Goal: Transaction & Acquisition: Download file/media

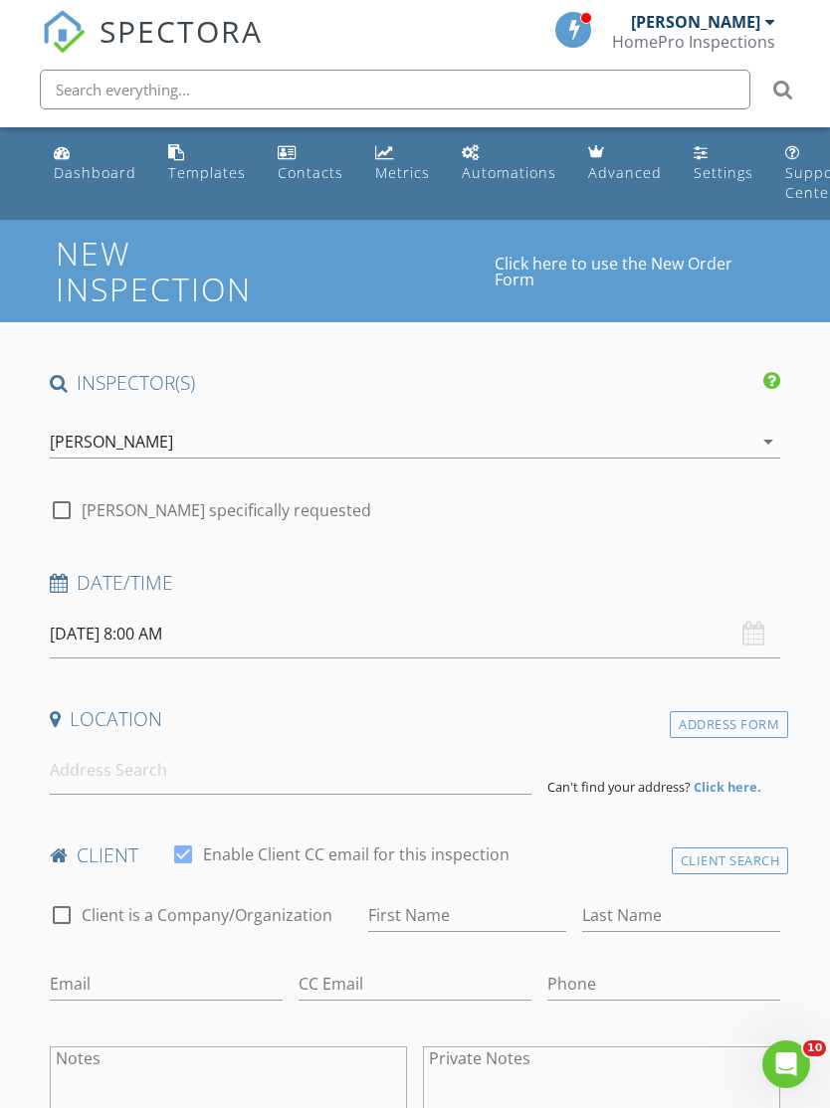
click at [757, 33] on div "HomePro Inspections" at bounding box center [693, 42] width 163 height 20
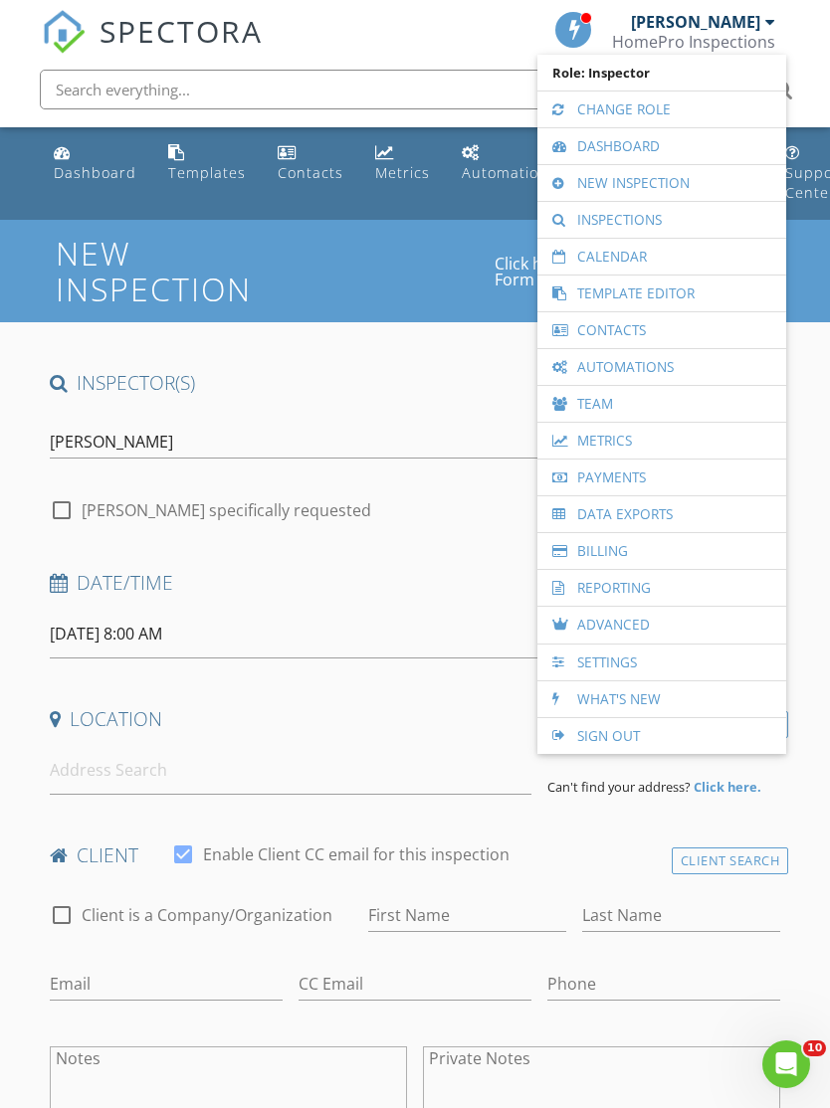
click at [676, 152] on link "Dashboard" at bounding box center [661, 146] width 229 height 36
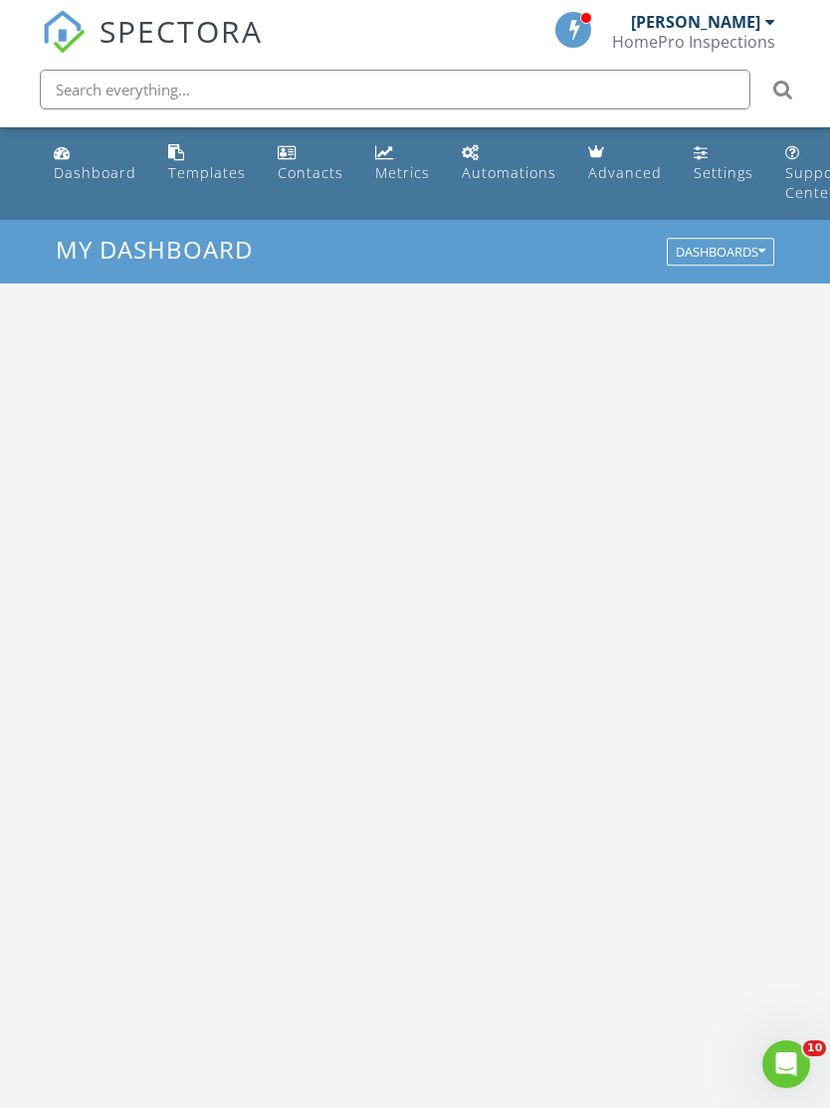
scroll to position [3403, 831]
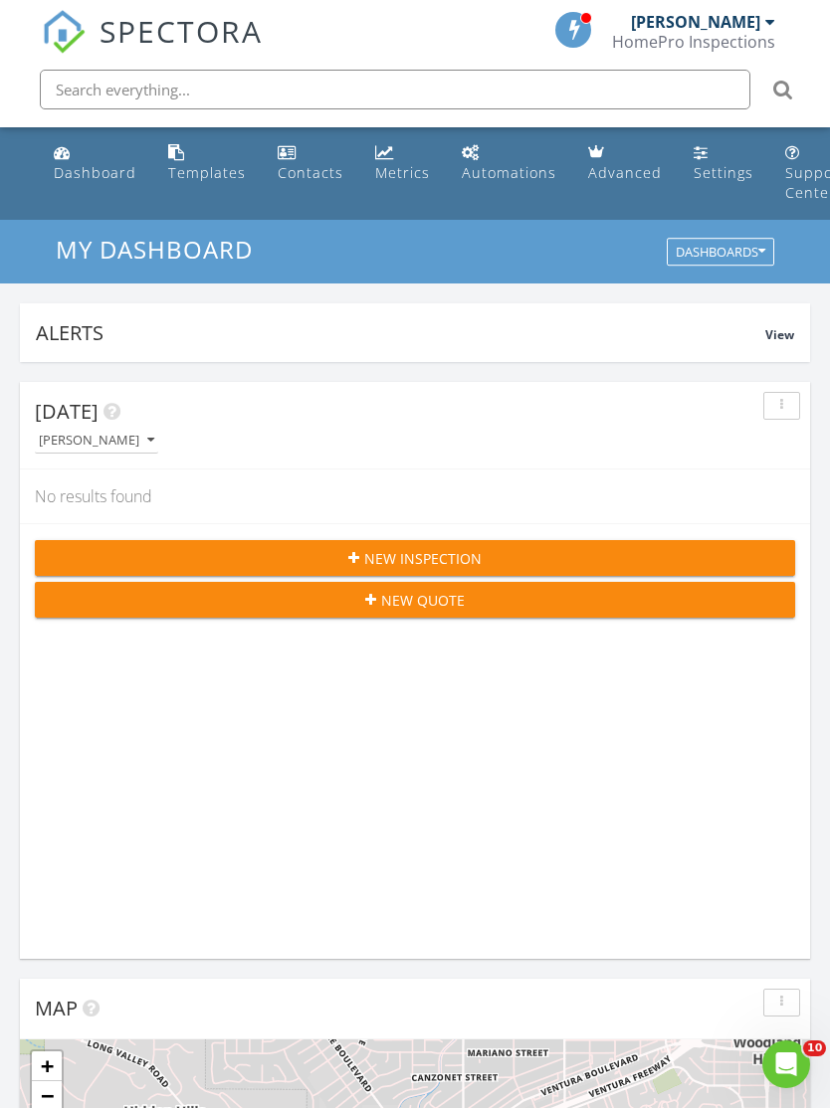
click at [763, 30] on div "[PERSON_NAME]" at bounding box center [703, 22] width 144 height 20
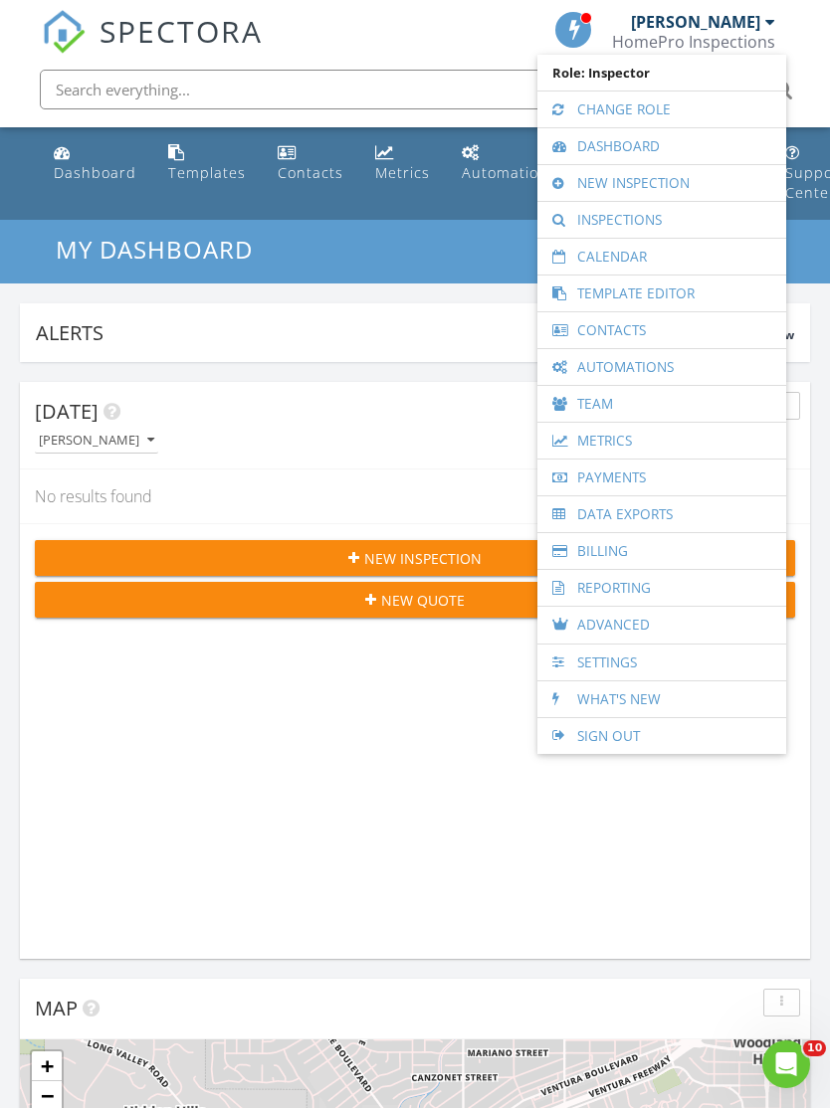
click at [708, 485] on link "Payments" at bounding box center [661, 478] width 229 height 36
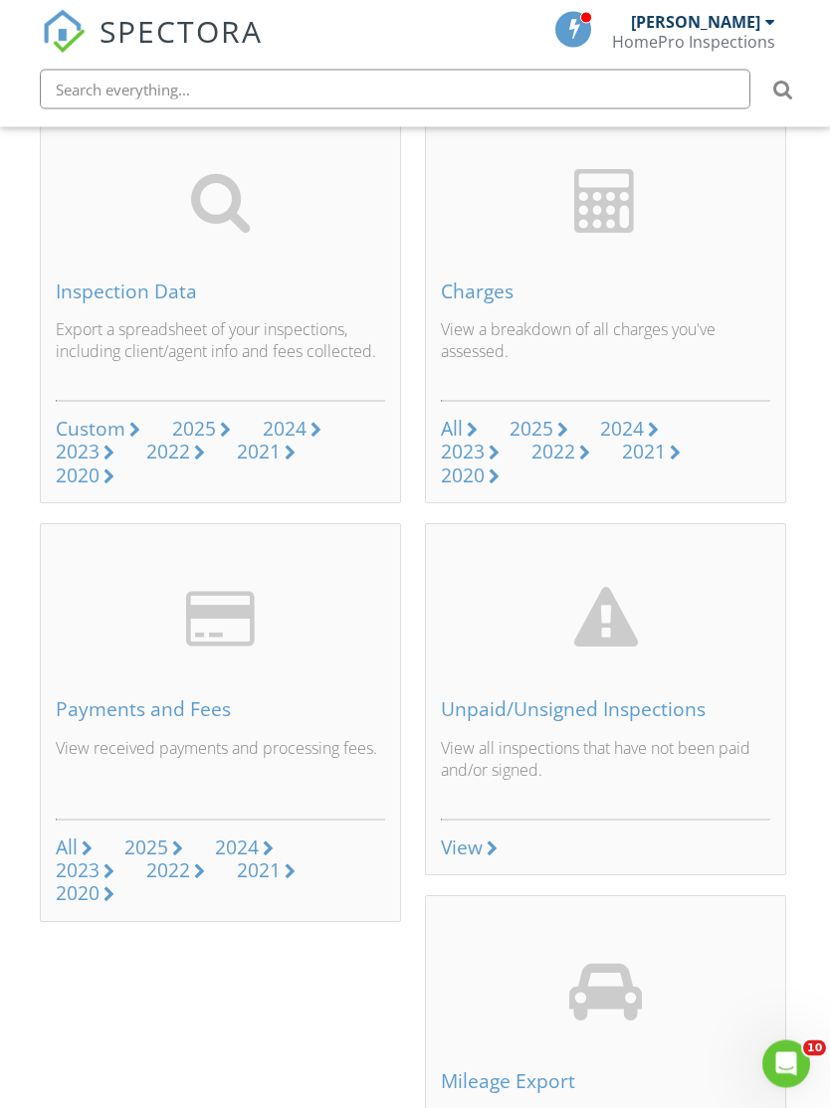
scroll to position [214, 2]
click at [629, 441] on div "2021" at bounding box center [644, 451] width 44 height 27
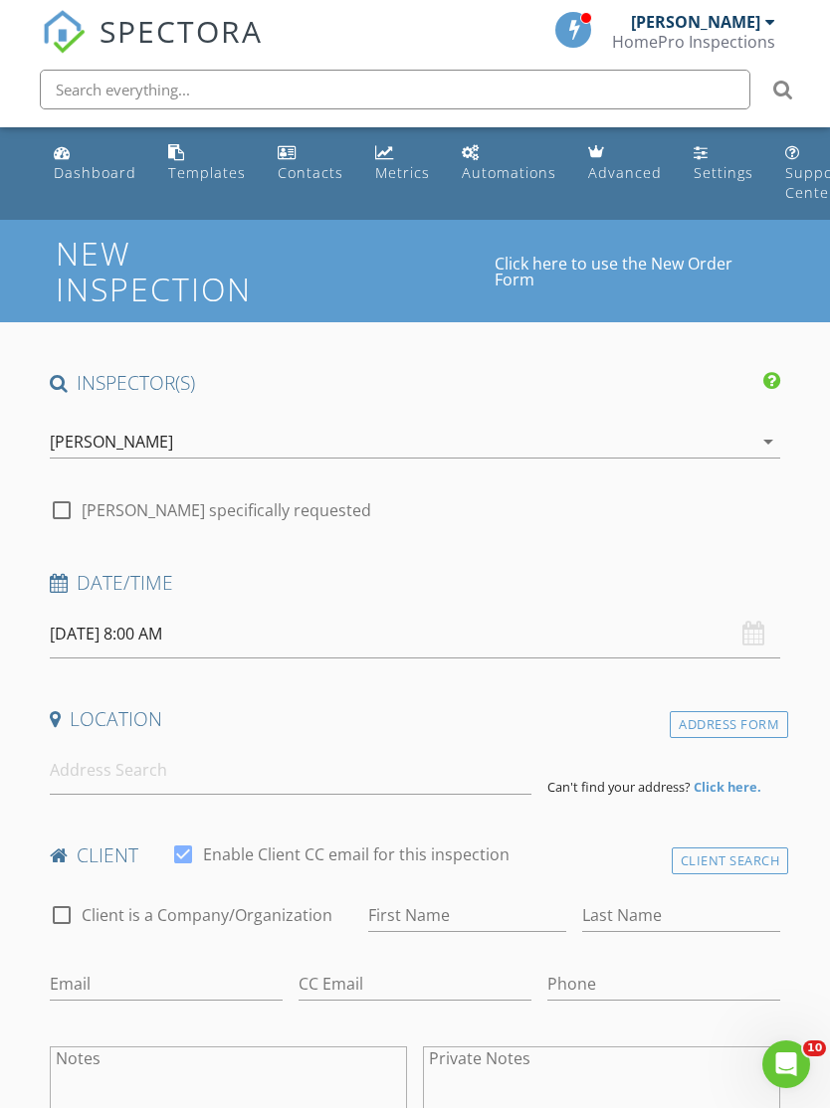
click at [756, 40] on div "HomePro Inspections" at bounding box center [693, 42] width 163 height 20
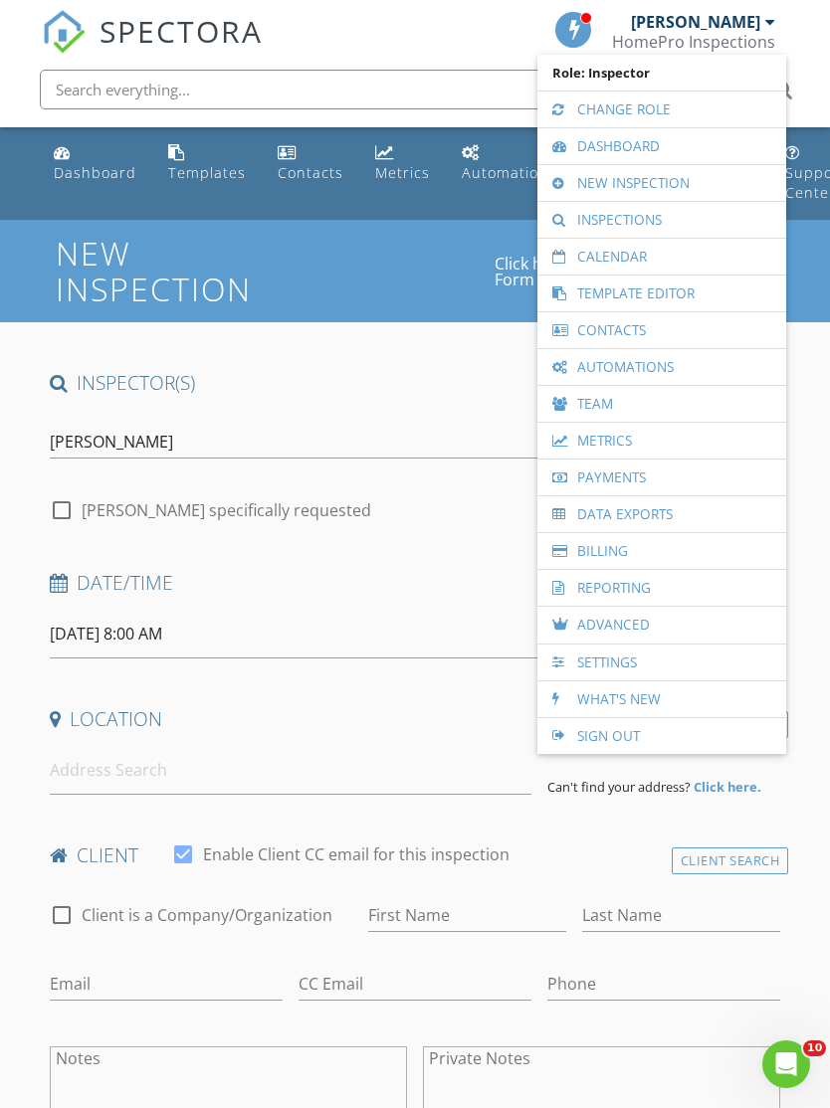
click at [666, 520] on link "Data Exports" at bounding box center [661, 514] width 229 height 36
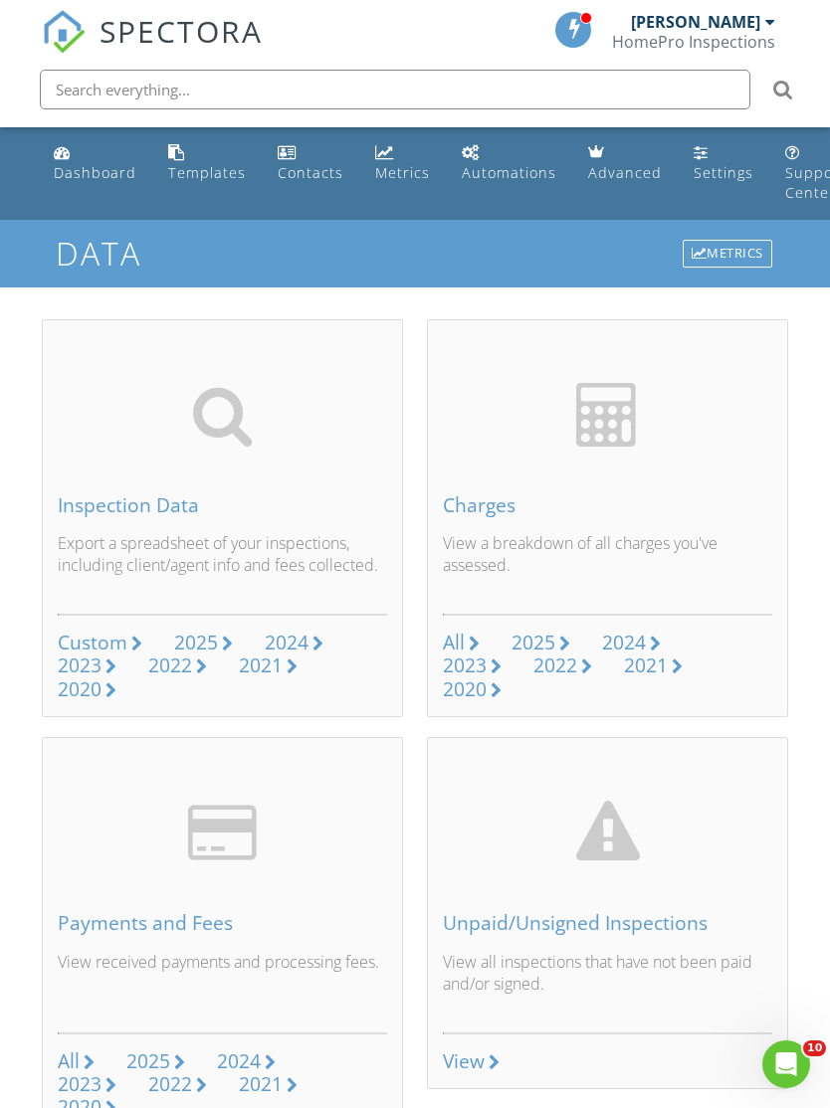
click at [620, 637] on div "2024" at bounding box center [624, 642] width 44 height 27
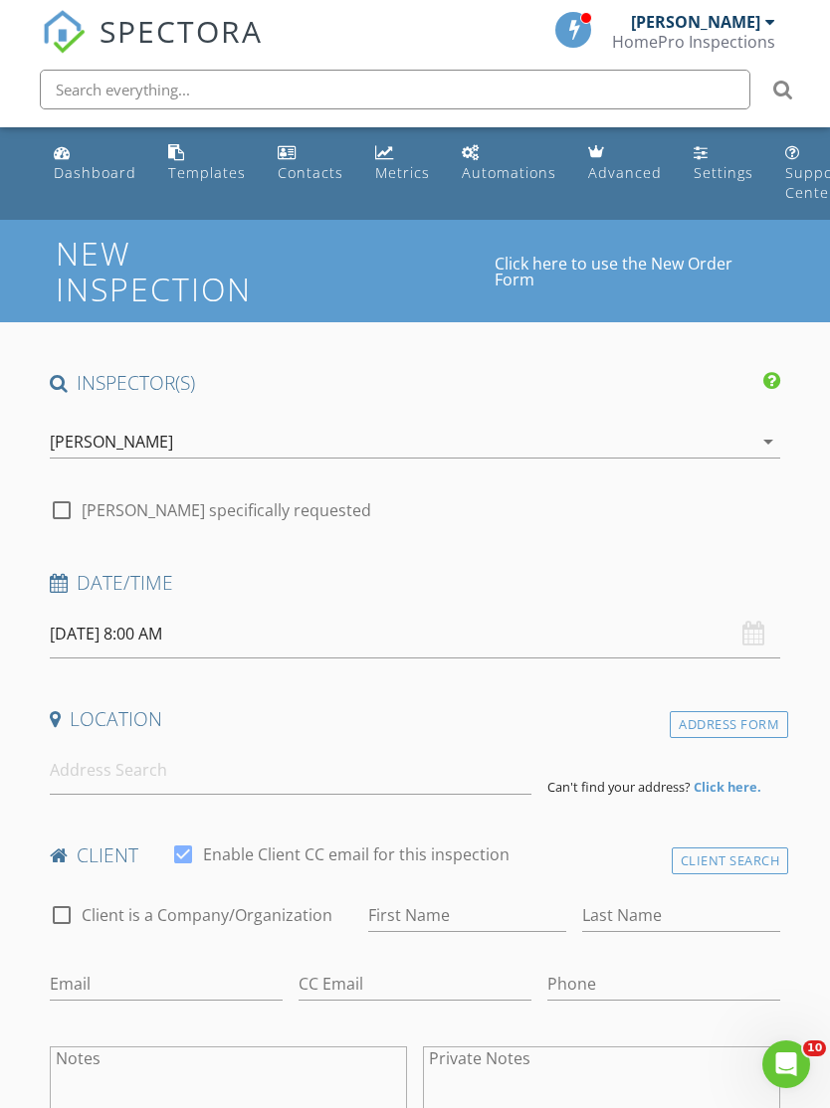
click at [749, 26] on div "[PERSON_NAME]" at bounding box center [695, 22] width 129 height 20
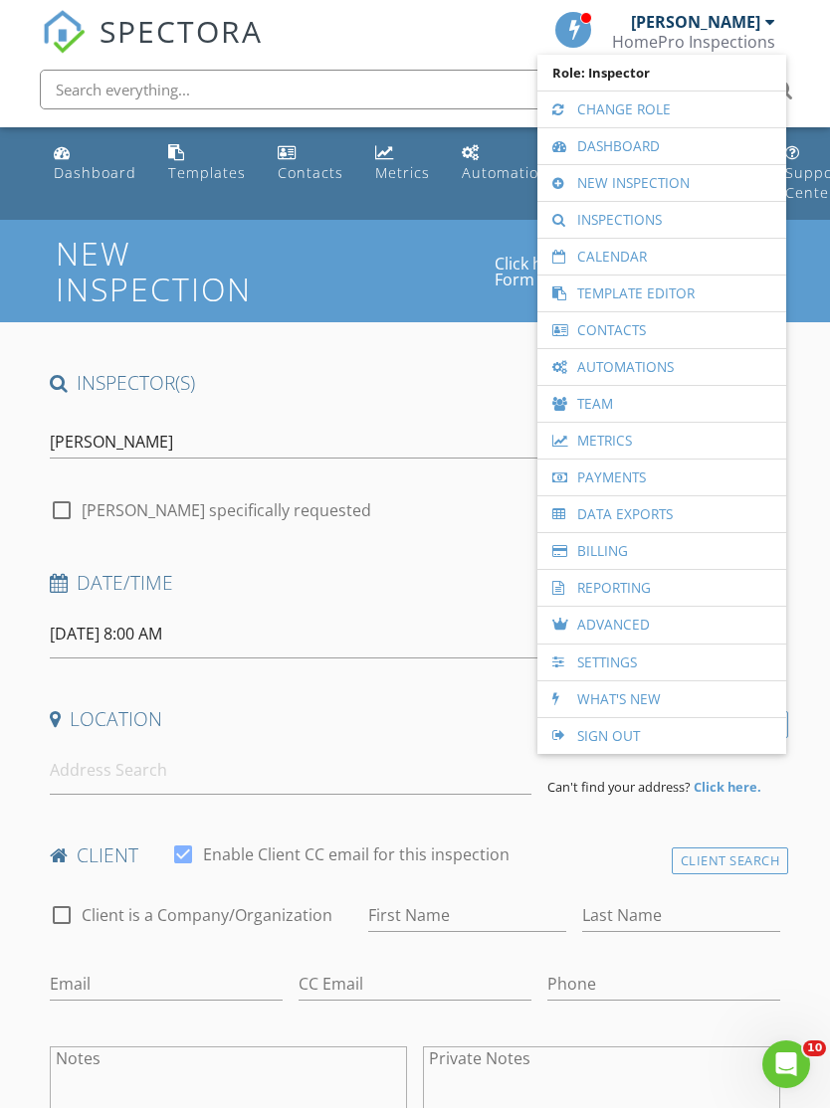
click at [622, 591] on link "Reporting" at bounding box center [661, 588] width 229 height 36
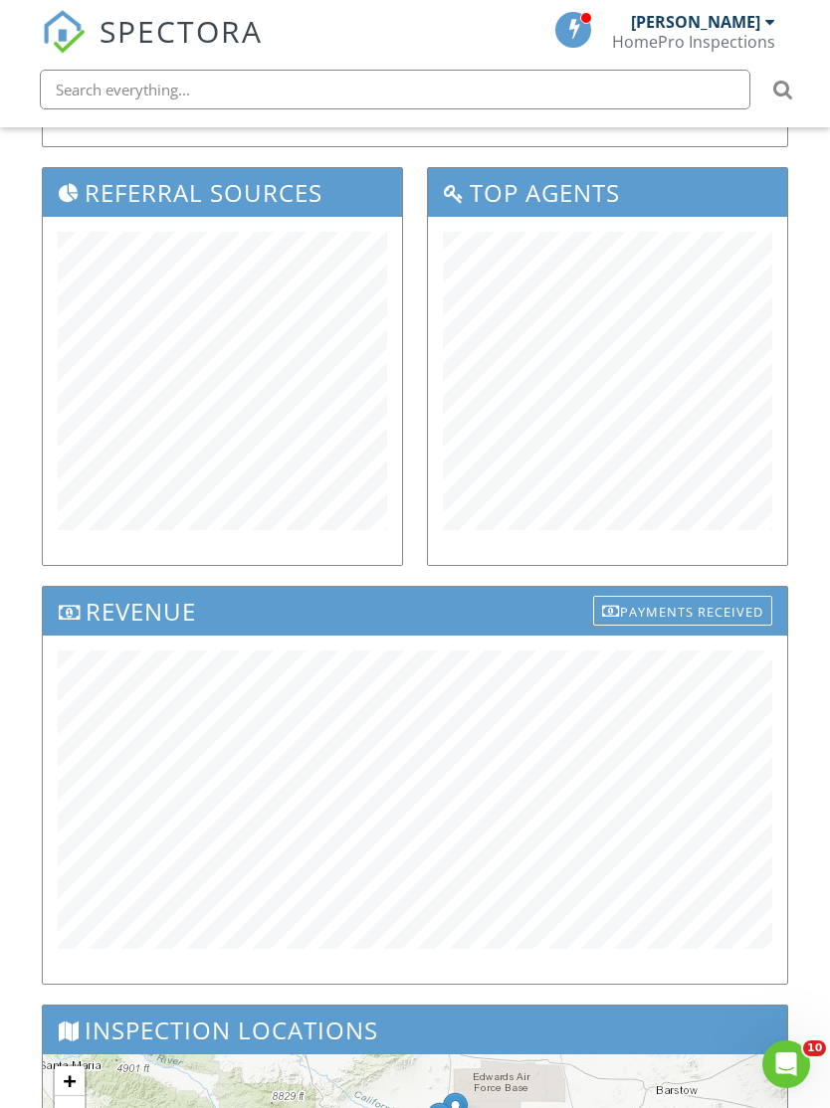
scroll to position [809, 0]
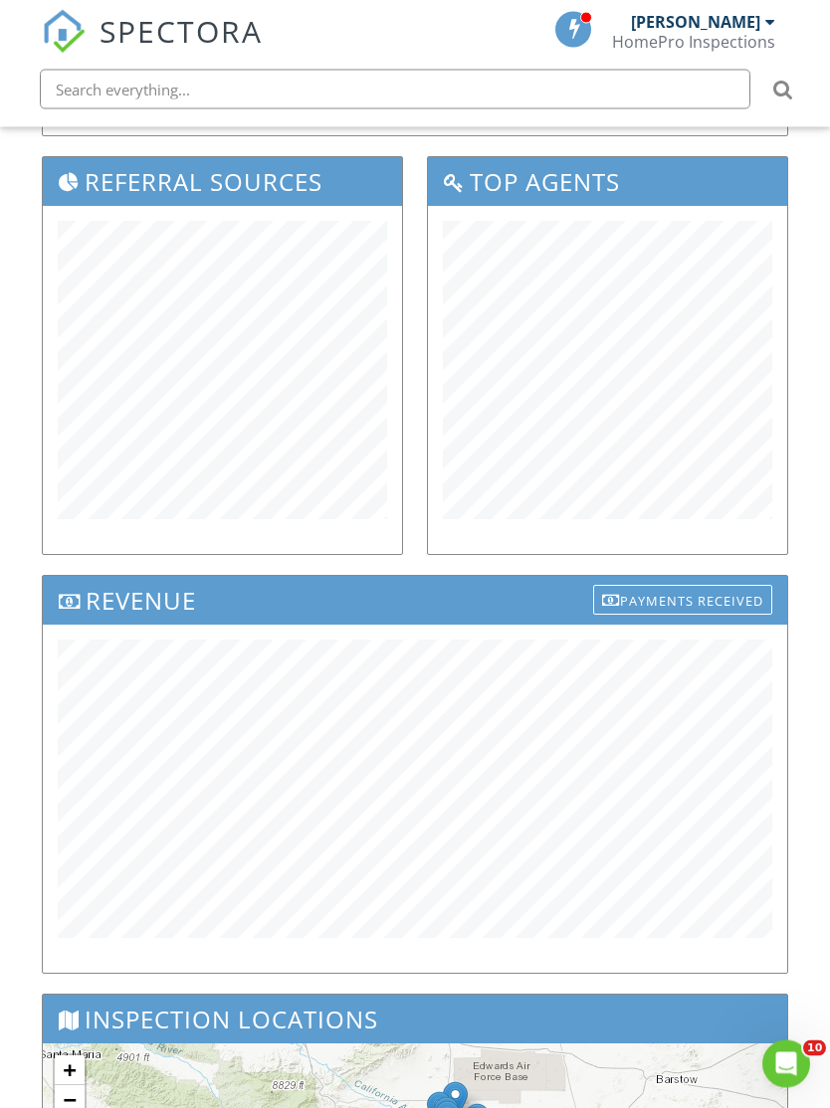
click at [802, 398] on div "Dashboard Templates Contacts Metrics Automations Advanced Settings Support Cent…" at bounding box center [415, 550] width 830 height 2462
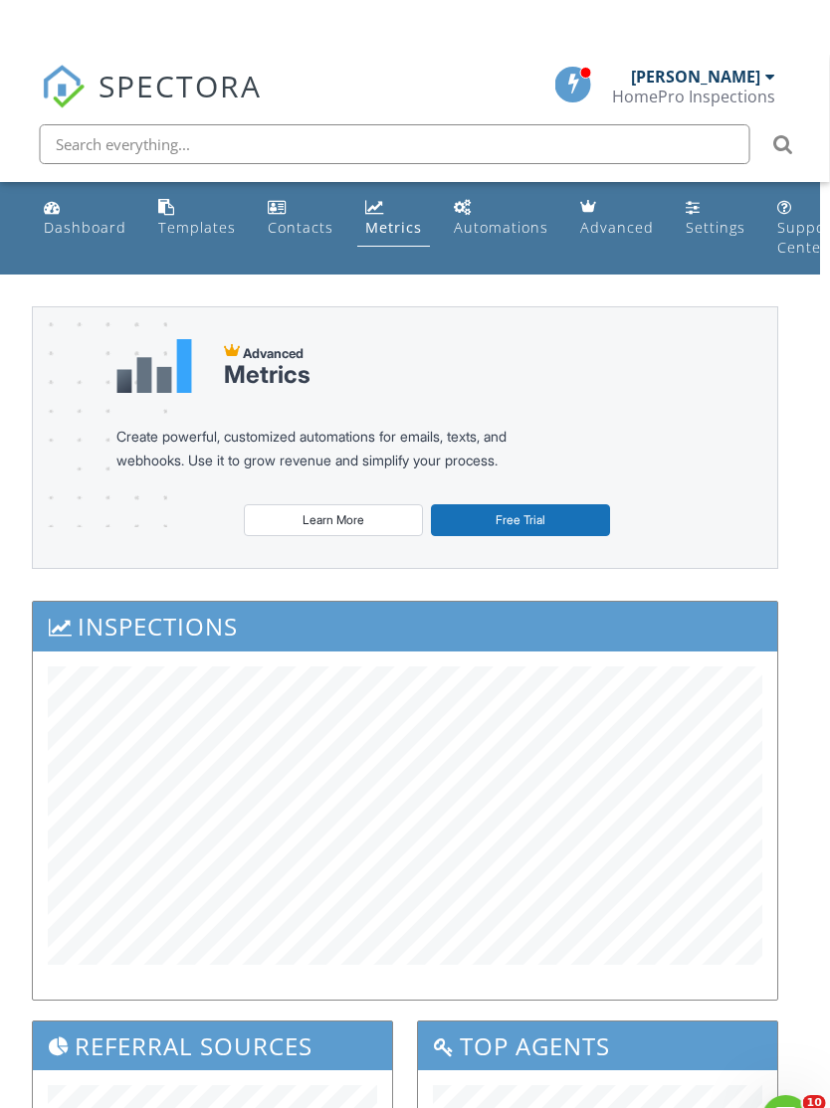
scroll to position [0, 17]
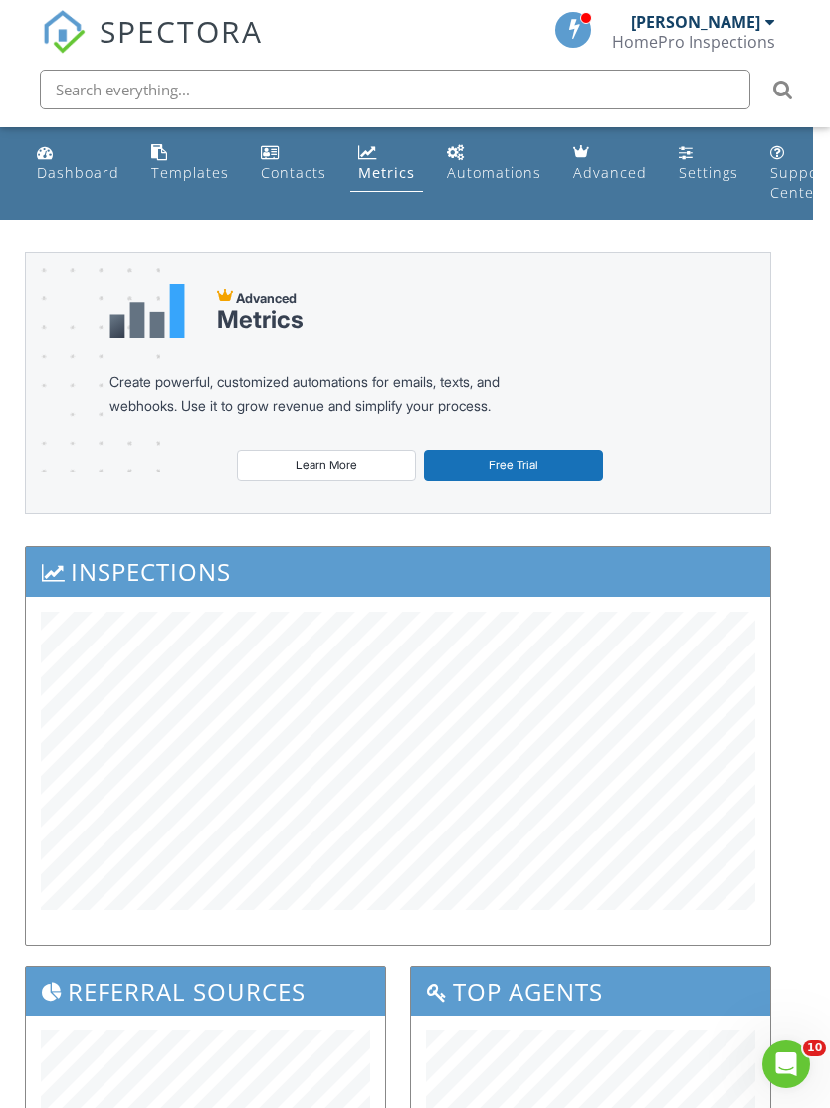
click at [681, 157] on div "Settings" at bounding box center [685, 152] width 15 height 16
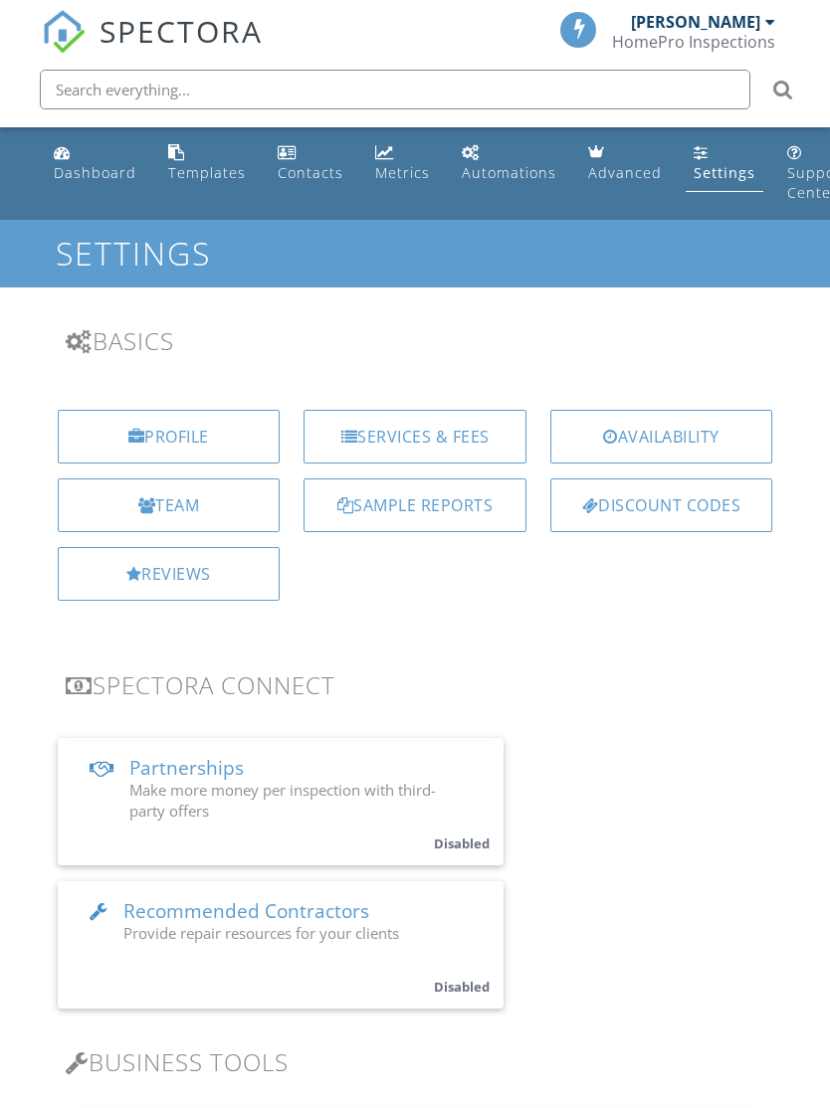
click at [742, 31] on div "[PERSON_NAME]" at bounding box center [695, 22] width 129 height 20
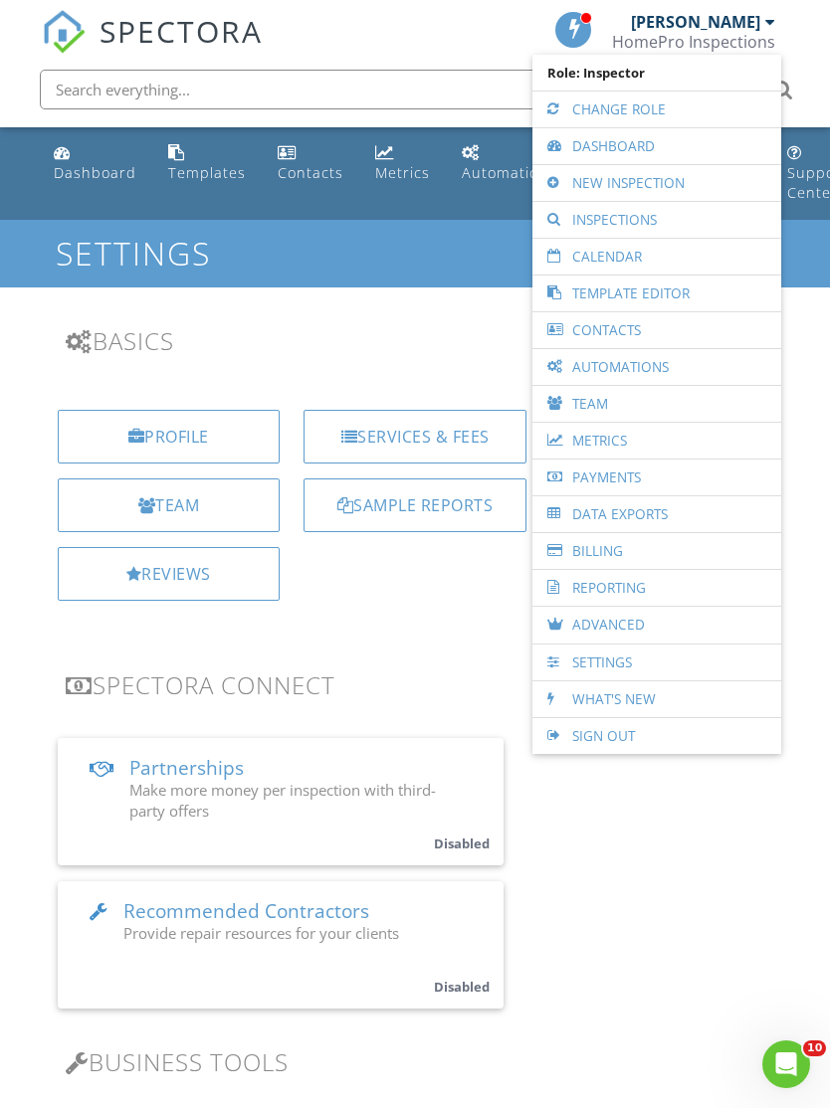
click at [666, 512] on link "Data Exports" at bounding box center [656, 514] width 229 height 36
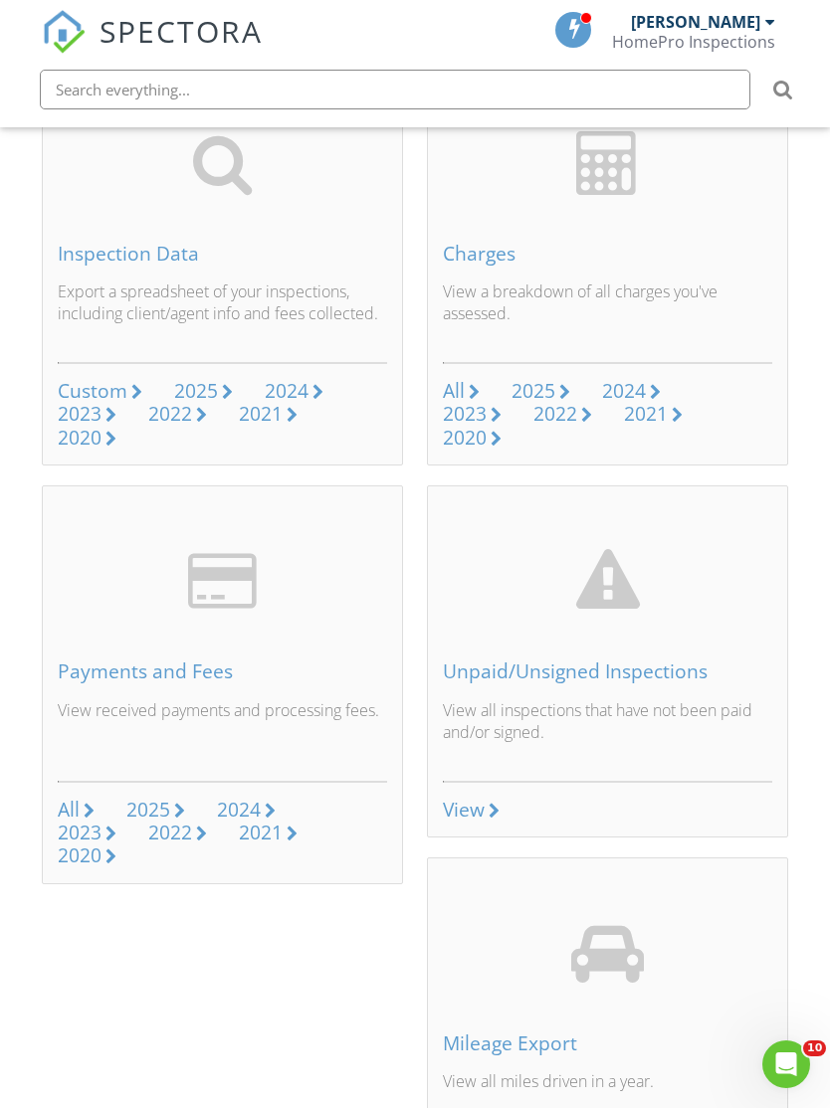
scroll to position [251, 0]
click at [297, 390] on div "2024" at bounding box center [287, 391] width 44 height 27
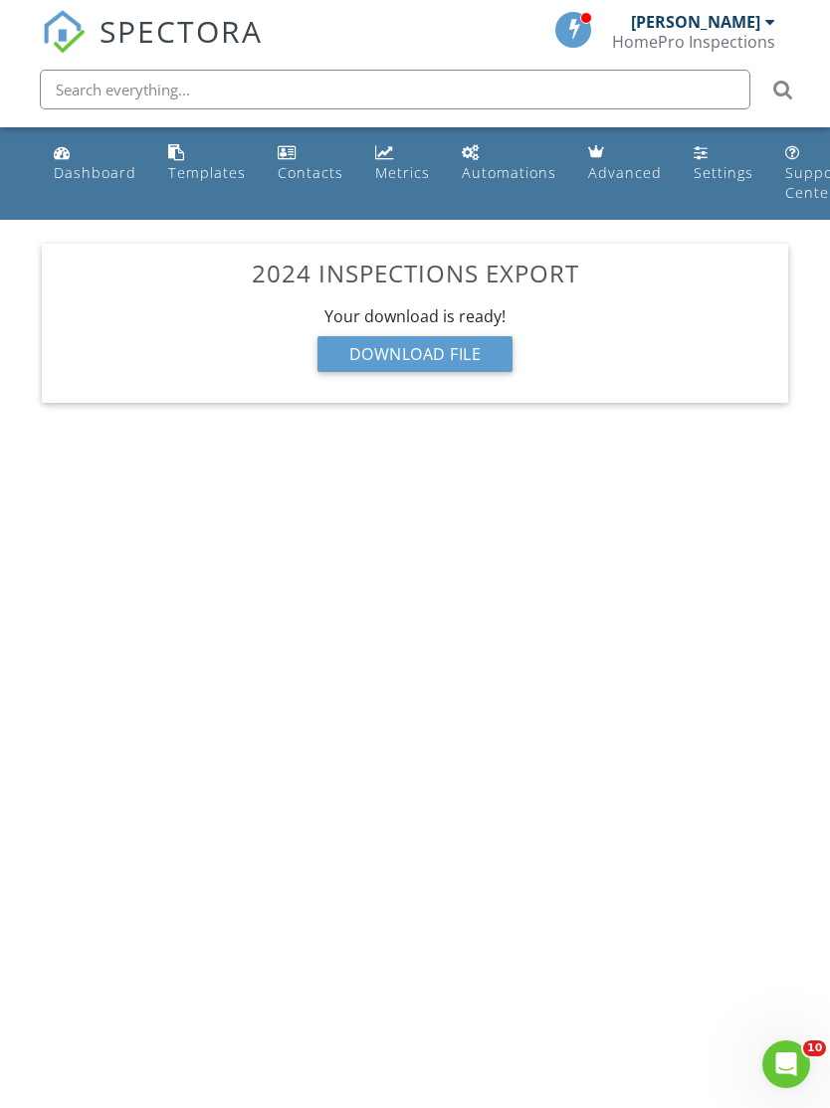
click at [446, 346] on div "Download File" at bounding box center [415, 354] width 196 height 36
click at [438, 344] on div "Download File" at bounding box center [415, 354] width 196 height 36
click at [422, 350] on div "Download File" at bounding box center [415, 354] width 196 height 36
click at [475, 357] on div "Download File" at bounding box center [415, 354] width 196 height 36
click at [433, 355] on div "Download File" at bounding box center [415, 354] width 196 height 36
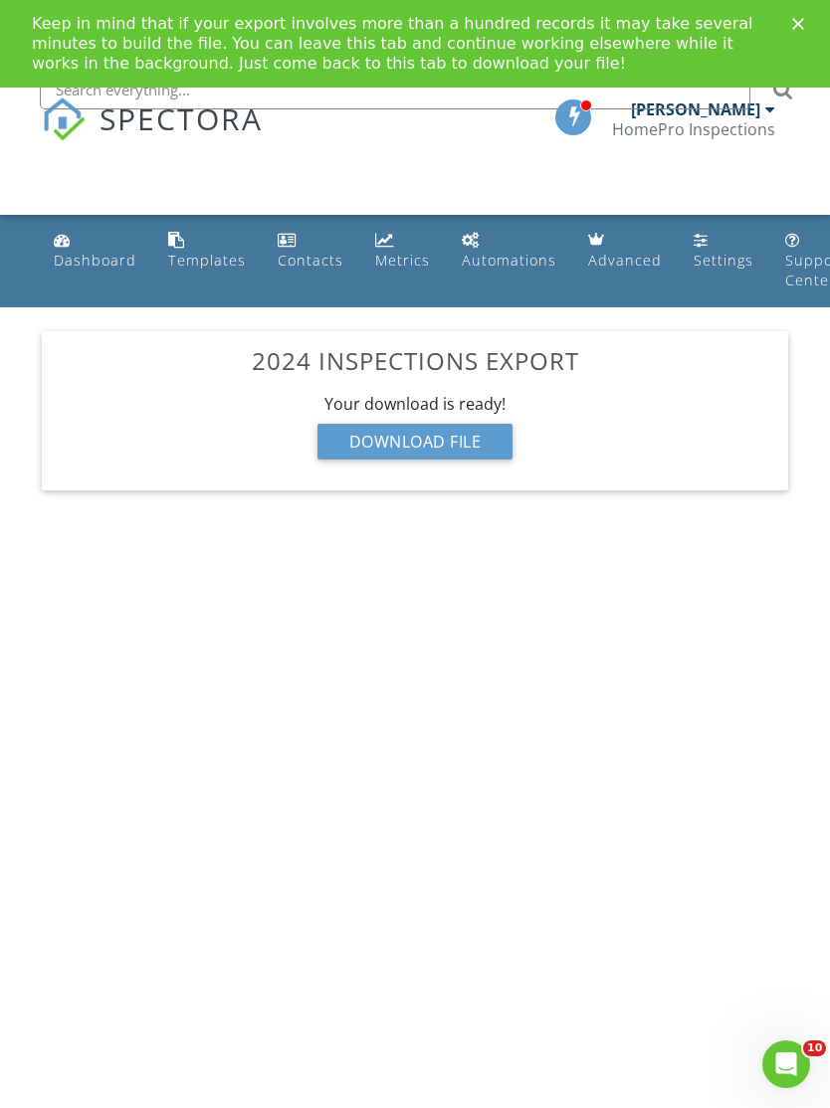
click at [798, 33] on div "Keep in mind that if your export involves more than a hundred records it may ta…" at bounding box center [415, 44] width 830 height 72
click at [797, 28] on icon "Close" at bounding box center [798, 24] width 12 height 12
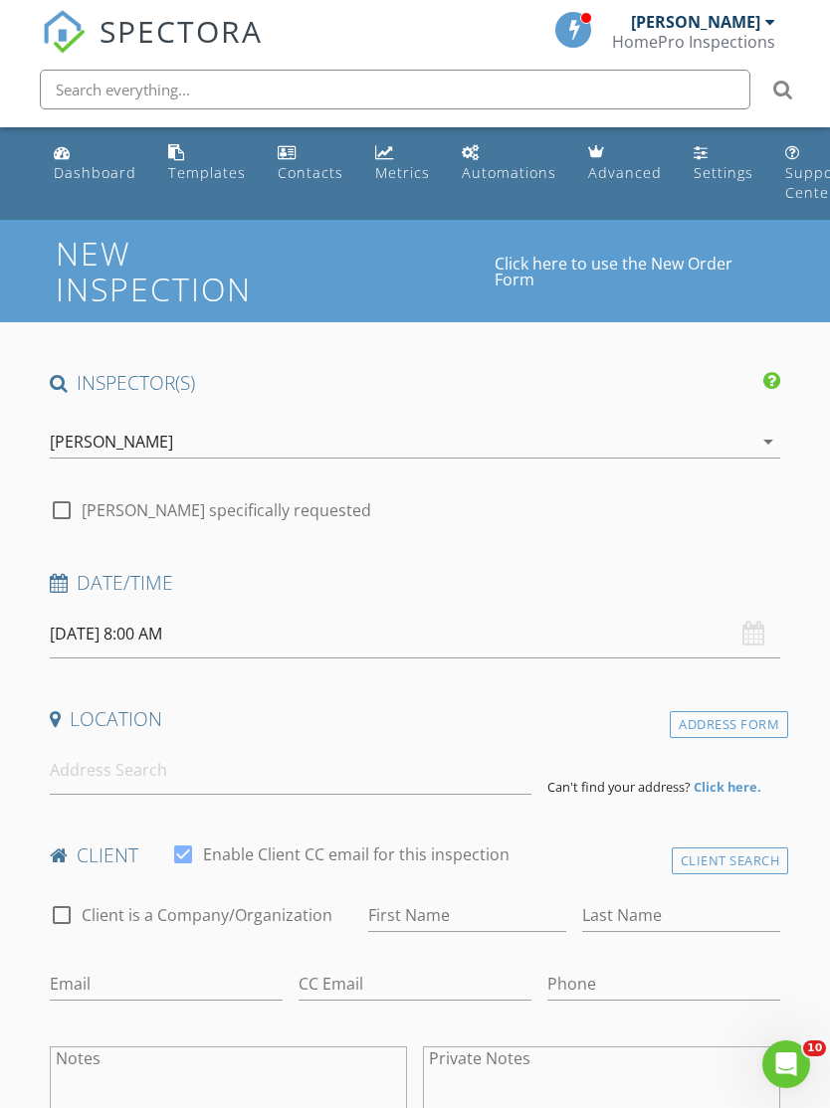
click at [747, 50] on div "HomePro Inspections" at bounding box center [693, 42] width 163 height 20
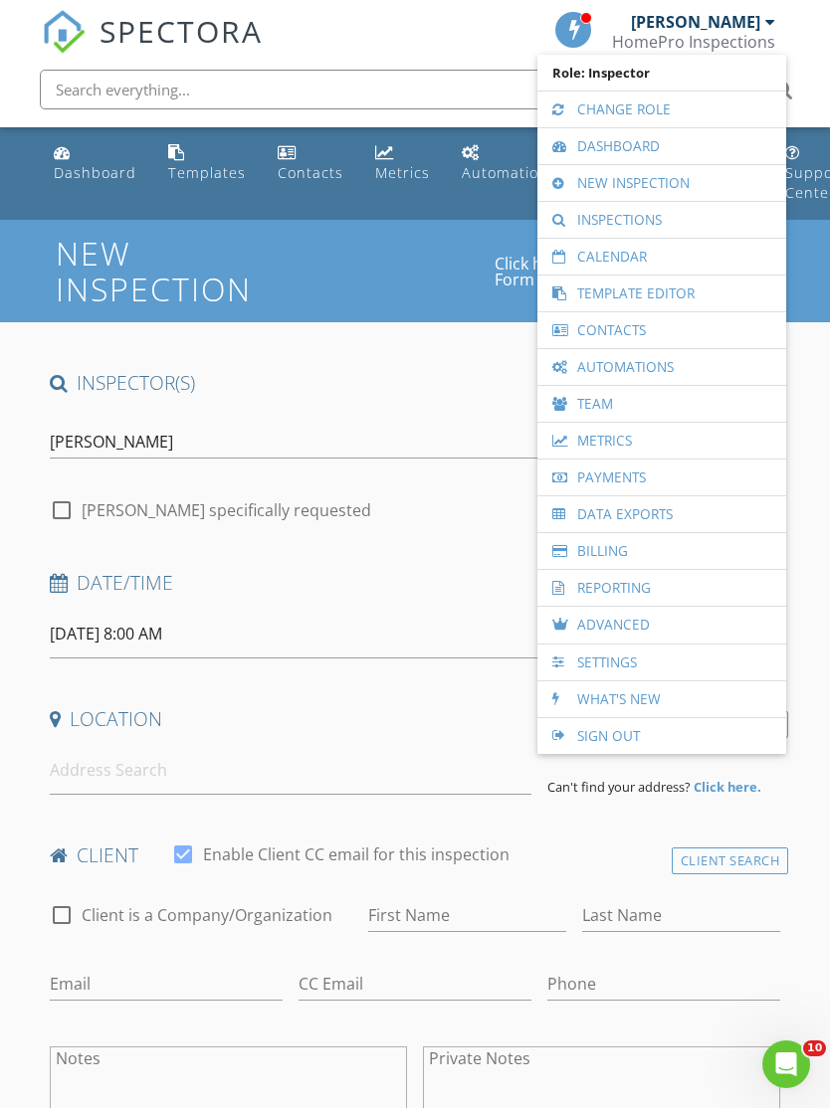
click at [643, 511] on link "Data Exports" at bounding box center [661, 514] width 229 height 36
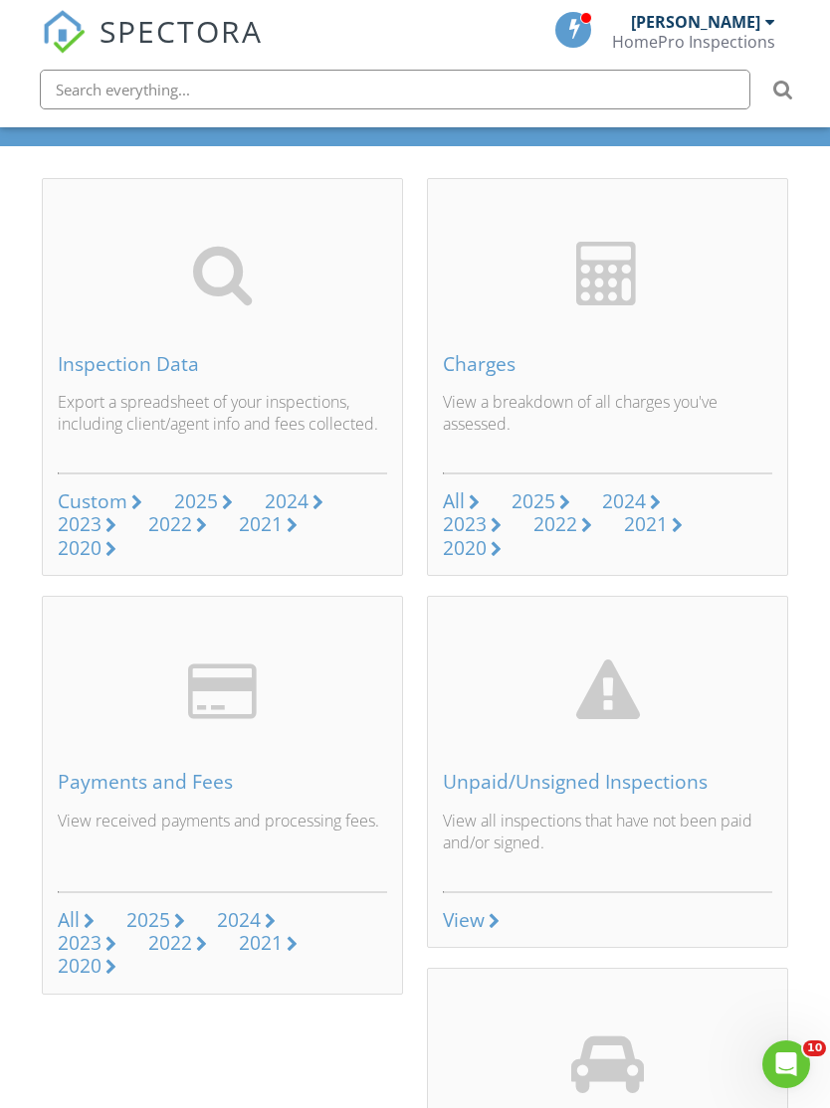
scroll to position [184, 0]
